Goal: Check status: Check status

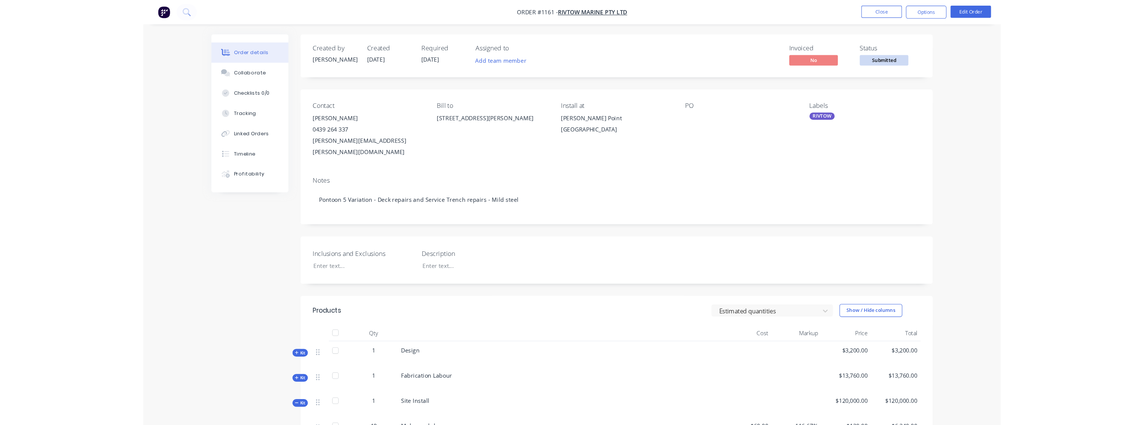
scroll to position [668, 0]
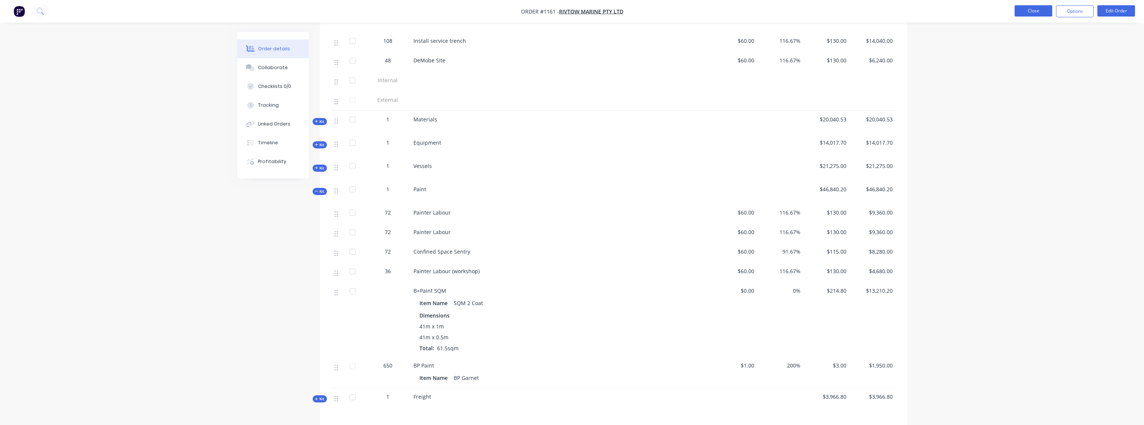
click at [795, 6] on button "Close" at bounding box center [1033, 10] width 38 height 11
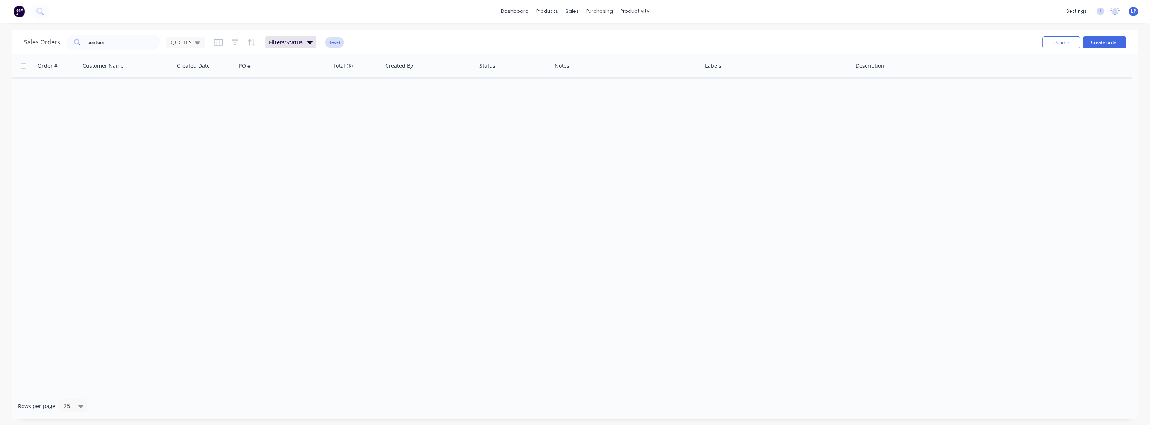
click at [337, 41] on button "Reset" at bounding box center [334, 42] width 18 height 11
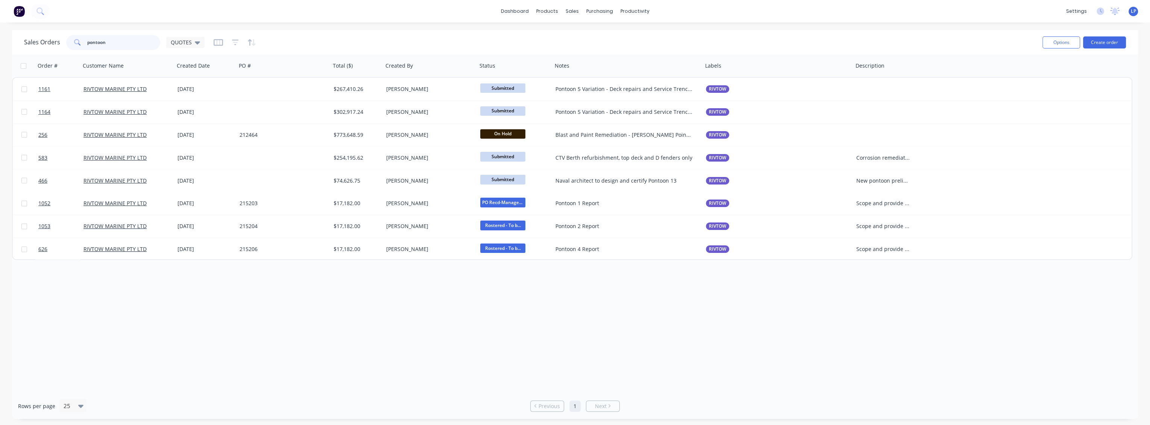
drag, startPoint x: 130, startPoint y: 41, endPoint x: 30, endPoint y: 48, distance: 99.9
click at [30, 48] on div "Sales Orders pontoon QUOTES" at bounding box center [114, 42] width 181 height 15
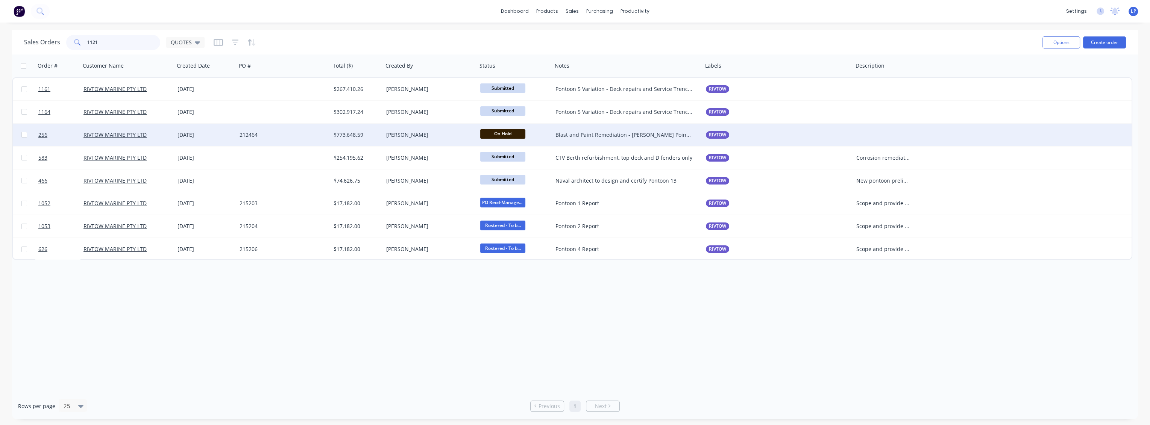
type input "1121"
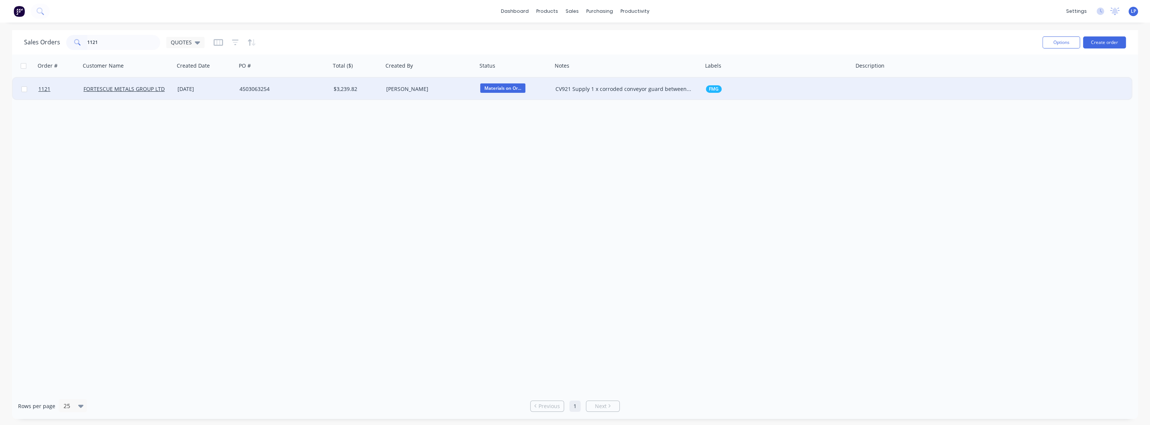
click at [261, 93] on div "4503063254" at bounding box center [284, 89] width 94 height 23
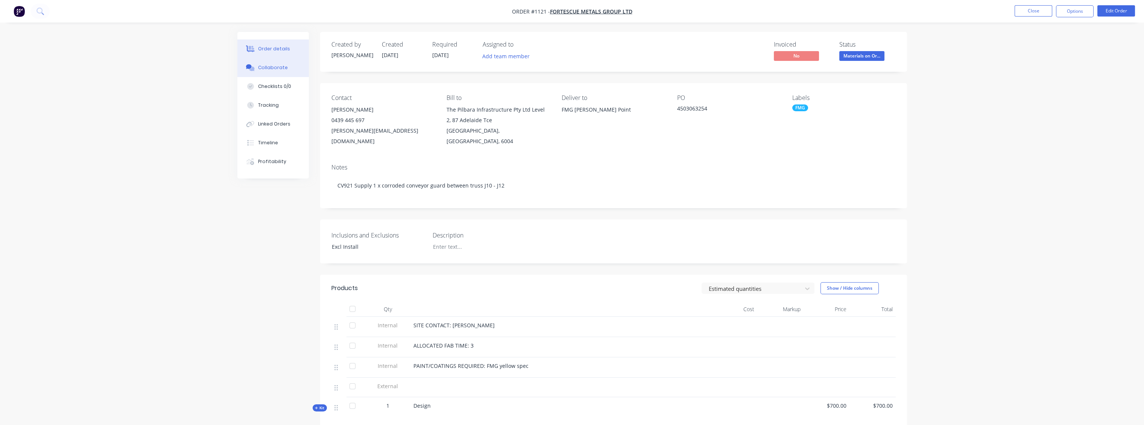
click at [274, 68] on div "Collaborate" at bounding box center [273, 67] width 30 height 7
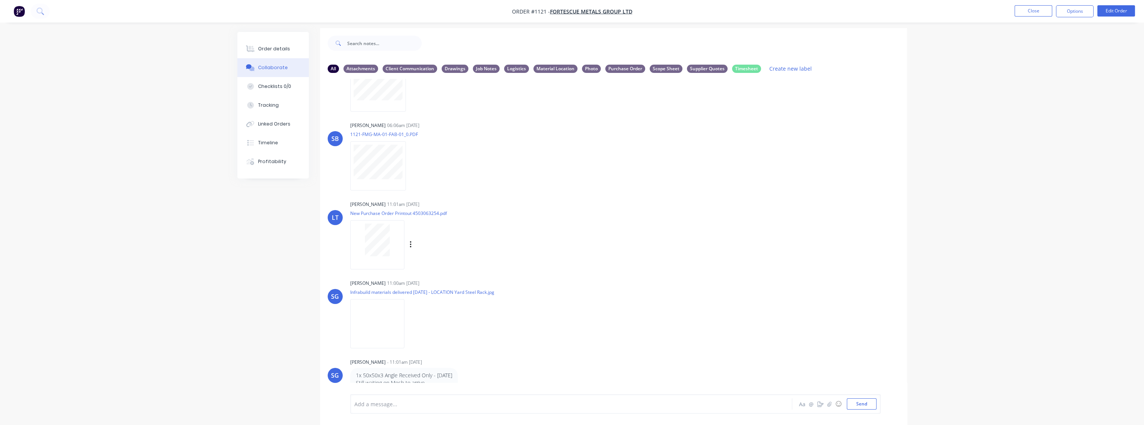
scroll to position [11, 0]
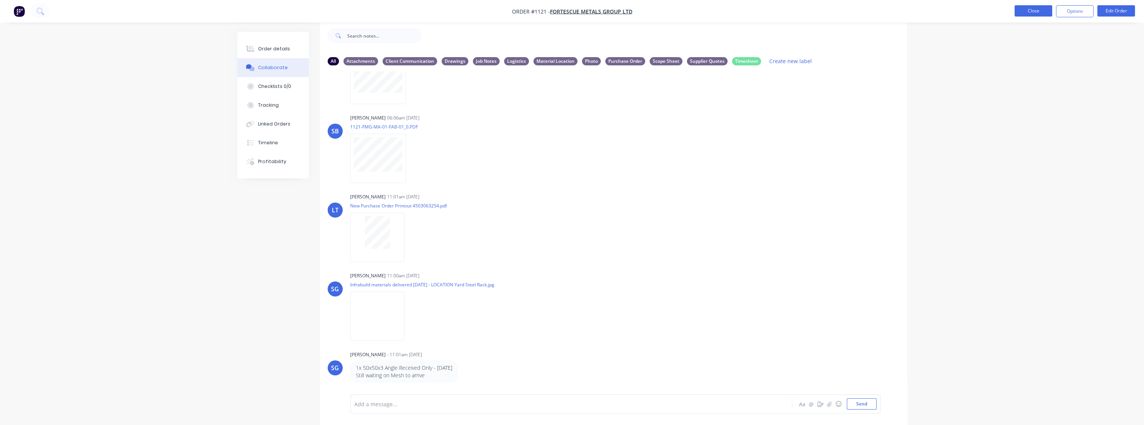
click at [795, 10] on button "Close" at bounding box center [1033, 10] width 38 height 11
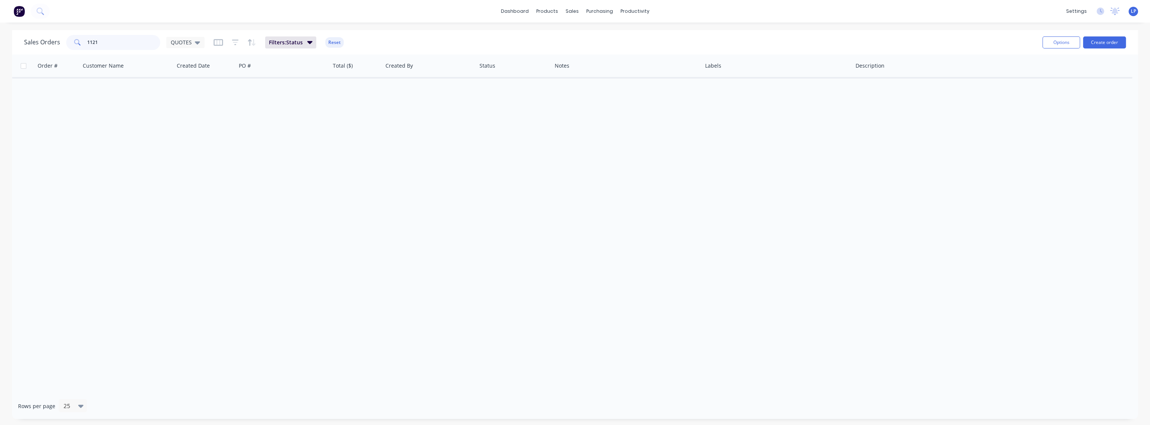
drag, startPoint x: 139, startPoint y: 45, endPoint x: 74, endPoint y: 43, distance: 65.1
click at [74, 42] on div "1121" at bounding box center [113, 42] width 94 height 15
type input "1117"
click at [336, 42] on button "Reset" at bounding box center [334, 42] width 18 height 11
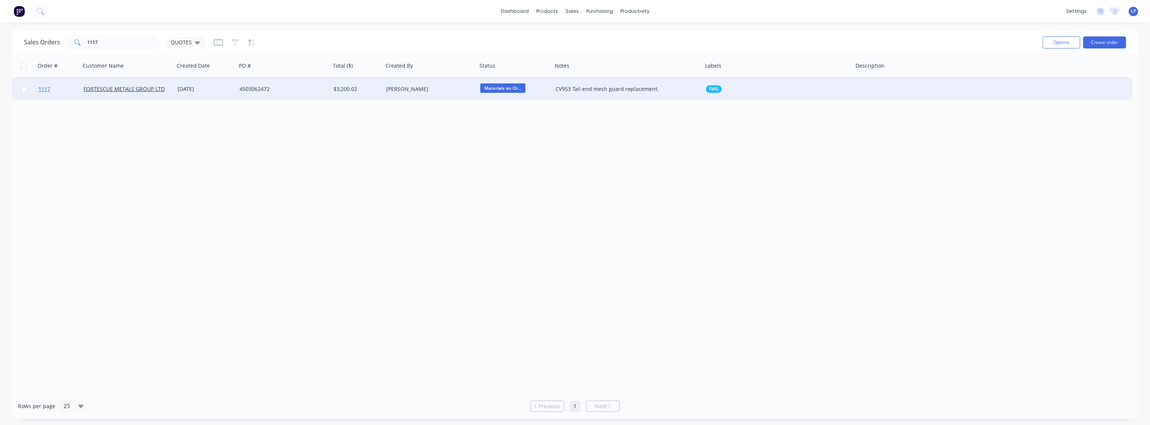
click at [69, 89] on link "1117" at bounding box center [60, 89] width 45 height 23
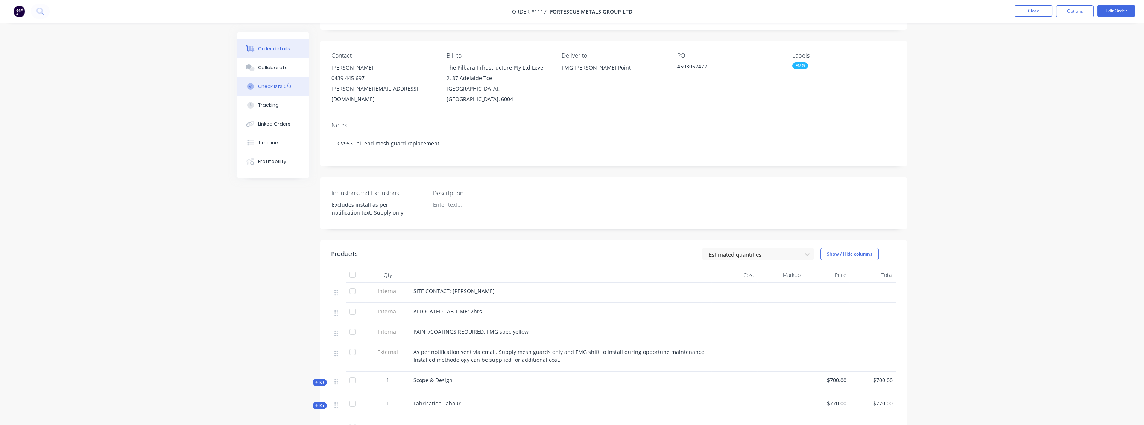
scroll to position [42, 0]
click at [257, 67] on button "Collaborate" at bounding box center [272, 67] width 71 height 19
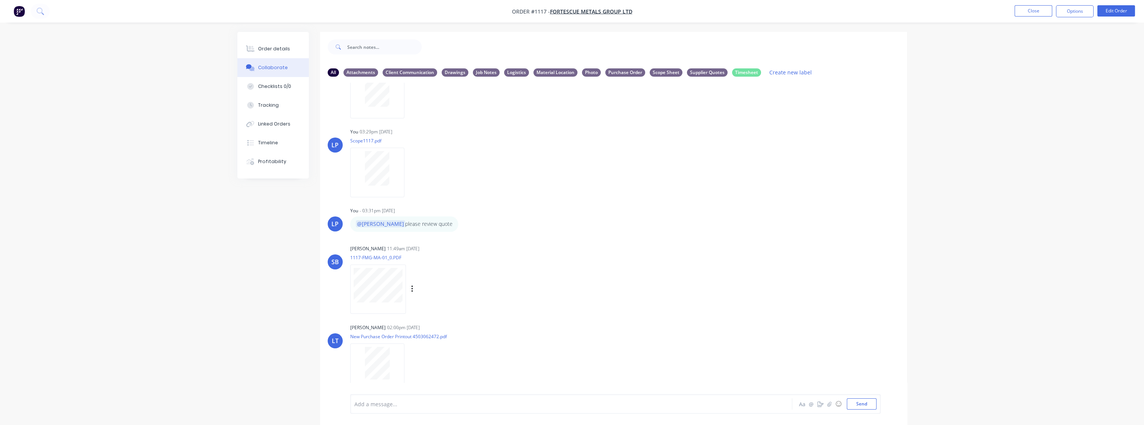
scroll to position [286, 0]
click at [795, 10] on button "Close" at bounding box center [1033, 10] width 38 height 11
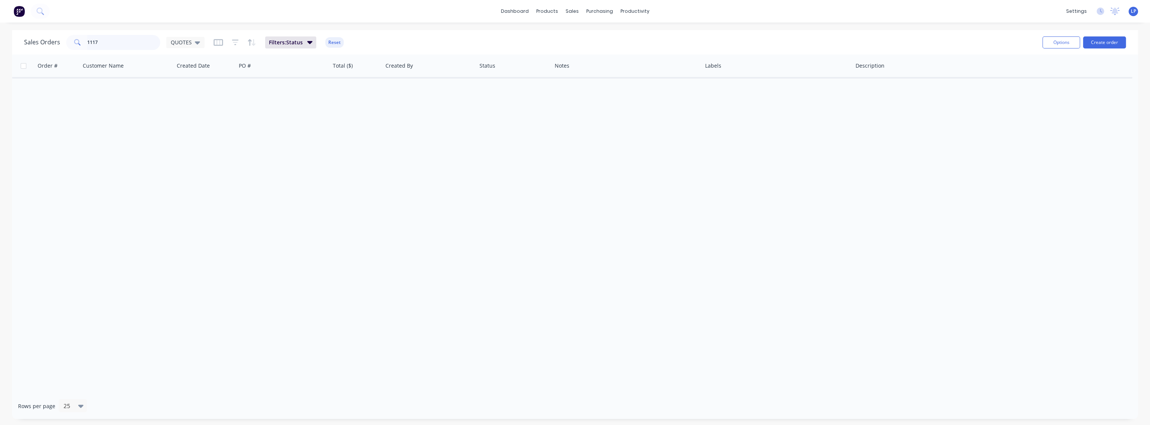
click at [134, 44] on input "1117" at bounding box center [123, 42] width 73 height 15
type input "1112"
click at [336, 38] on button "Reset" at bounding box center [334, 42] width 18 height 11
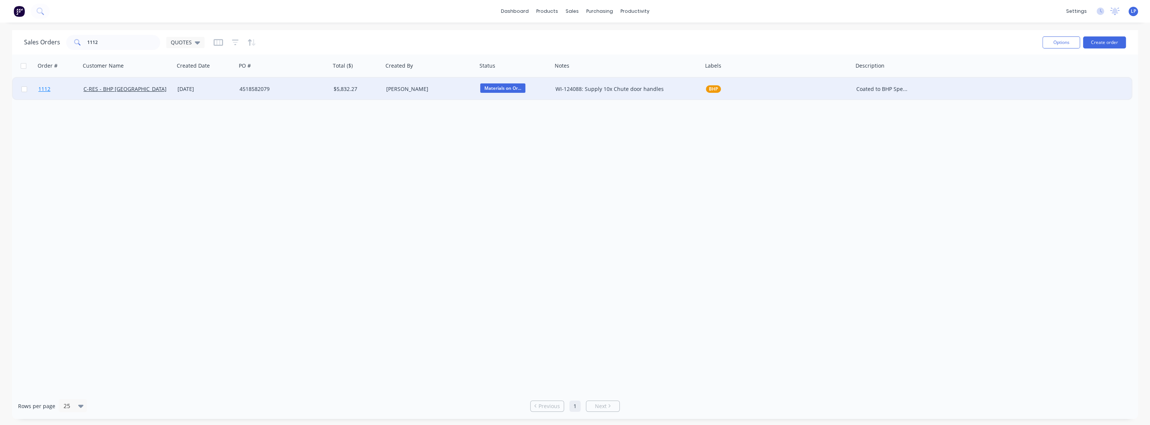
click at [62, 91] on link "1112" at bounding box center [60, 89] width 45 height 23
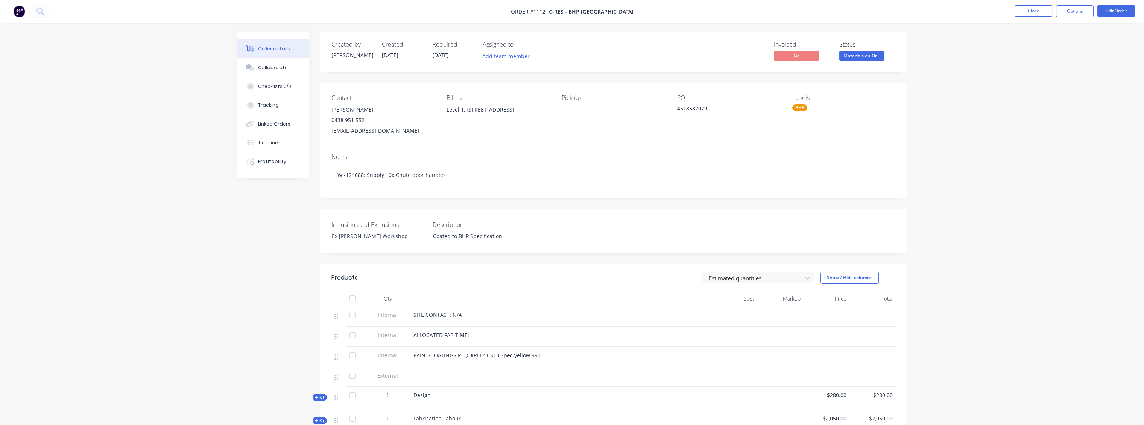
scroll to position [42, 0]
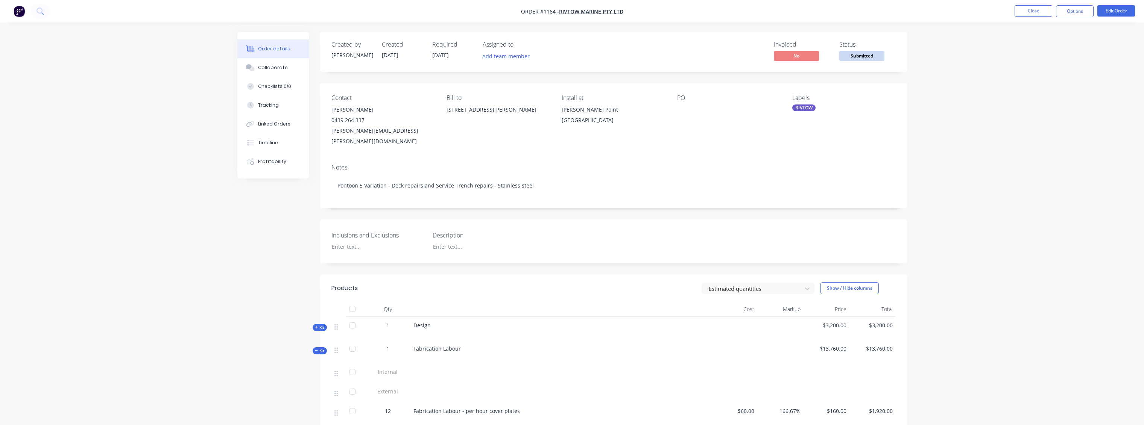
scroll to position [209, 0]
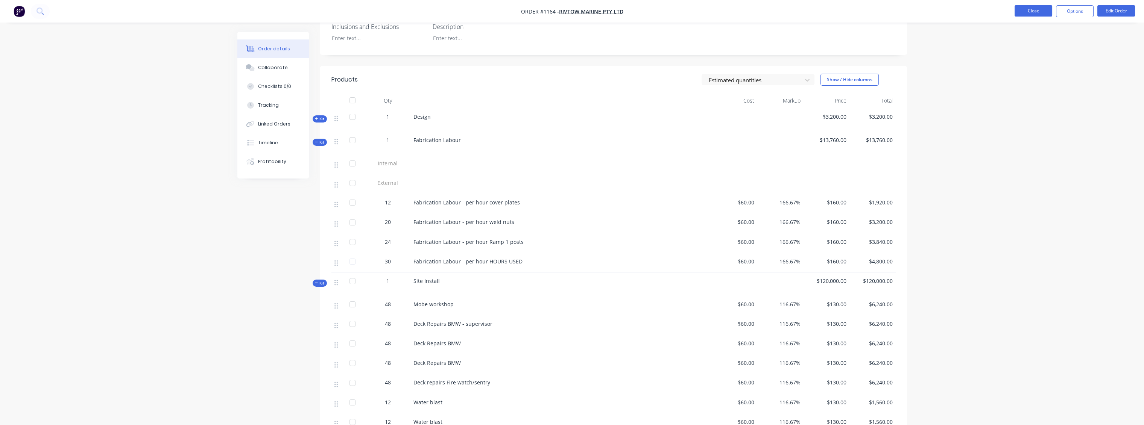
click at [1023, 13] on button "Close" at bounding box center [1033, 10] width 38 height 11
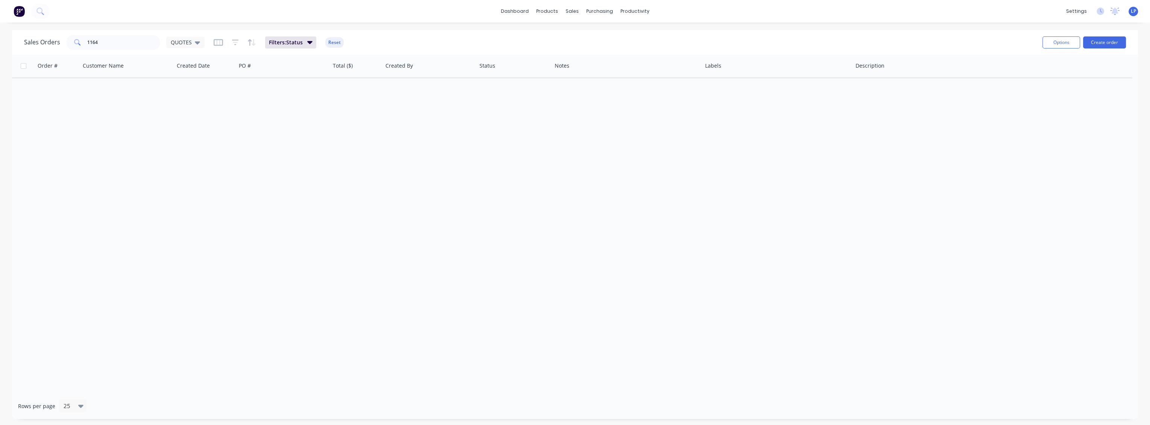
drag, startPoint x: 337, startPoint y: 43, endPoint x: 322, endPoint y: 46, distance: 15.0
click at [337, 43] on button "Reset" at bounding box center [334, 42] width 18 height 11
click at [120, 46] on input "1164" at bounding box center [123, 42] width 73 height 15
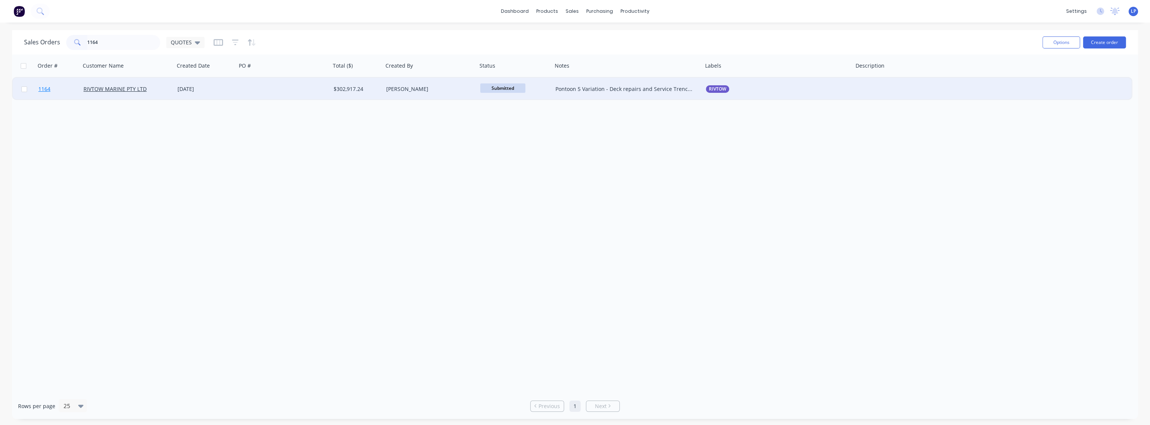
click at [67, 94] on link "1164" at bounding box center [60, 89] width 45 height 23
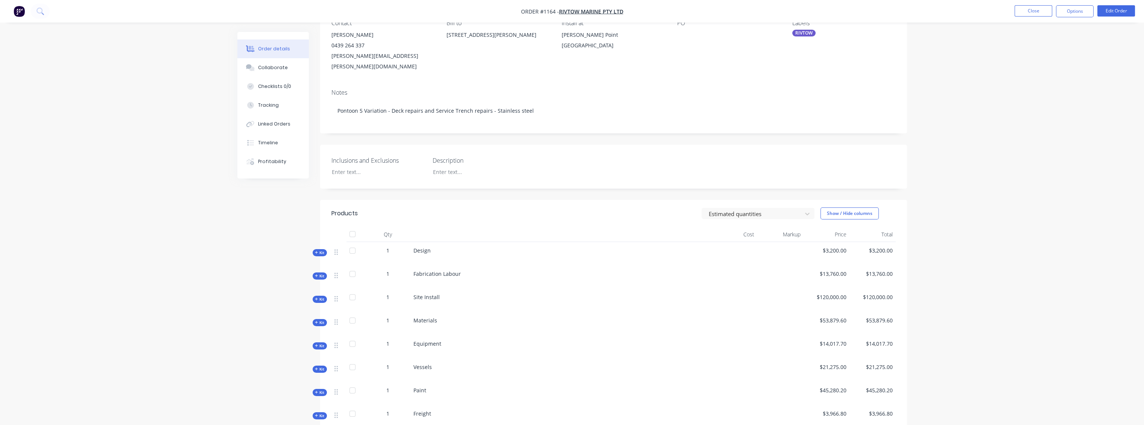
scroll to position [83, 0]
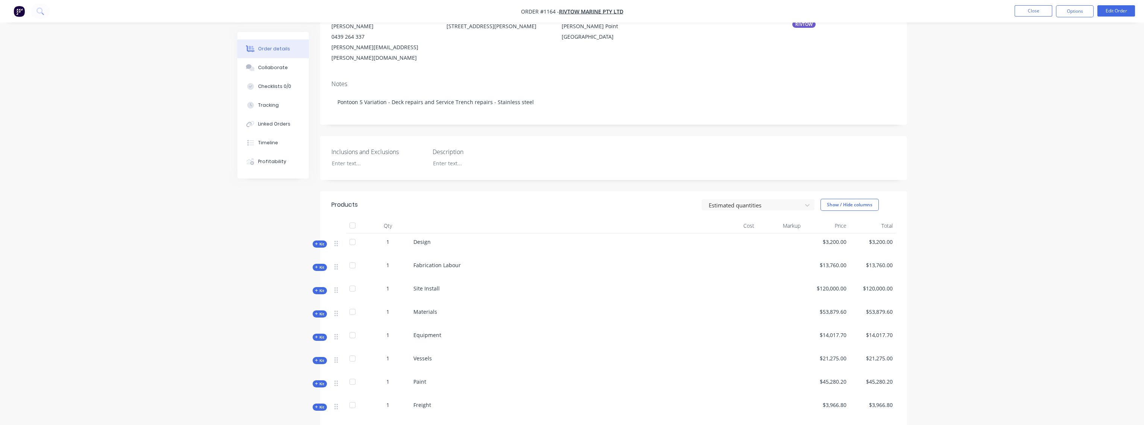
click at [322, 265] on span "Kit" at bounding box center [320, 268] width 10 height 6
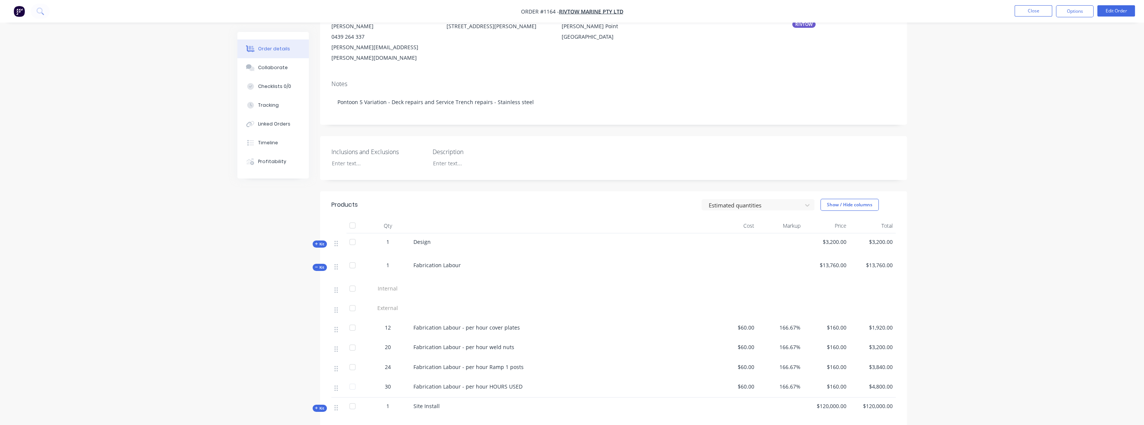
click at [323, 265] on span "Kit" at bounding box center [320, 268] width 10 height 6
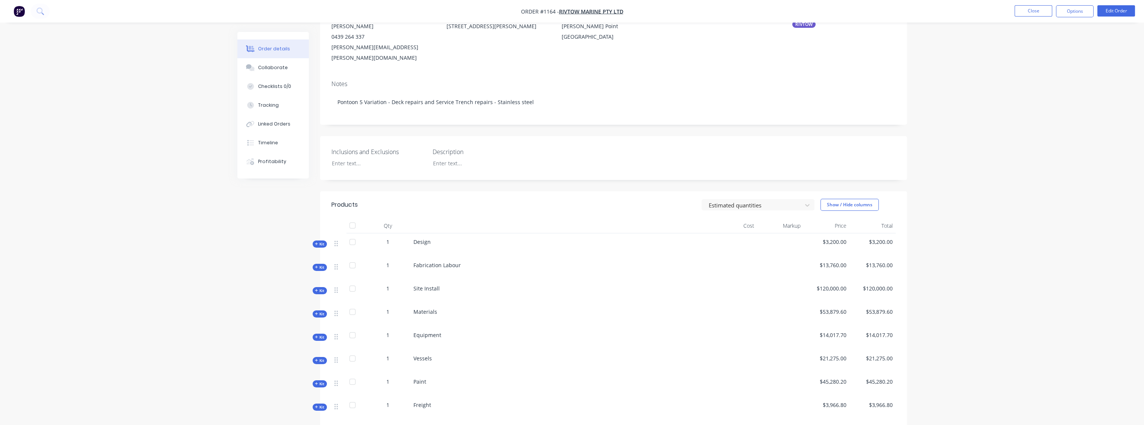
click at [322, 288] on span "Kit" at bounding box center [320, 291] width 10 height 6
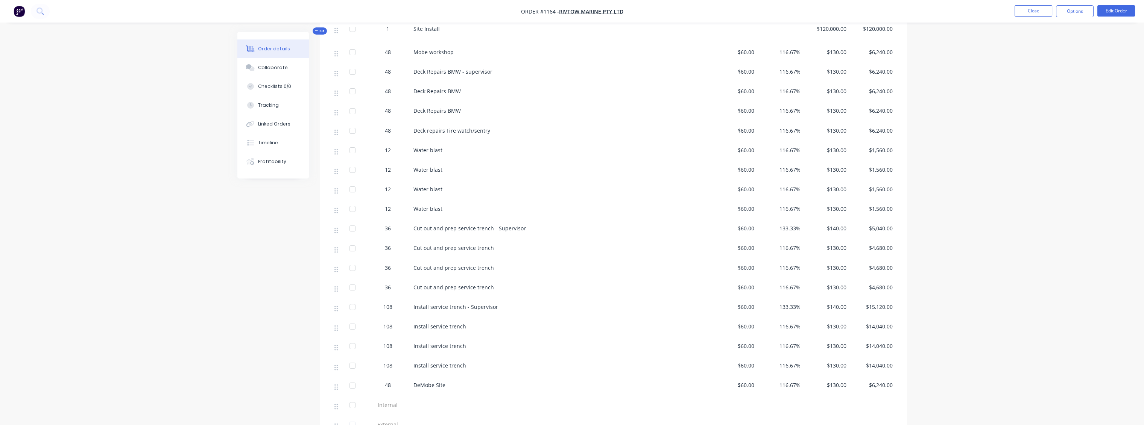
scroll to position [334, 0]
